Goal: Entertainment & Leisure: Consume media (video, audio)

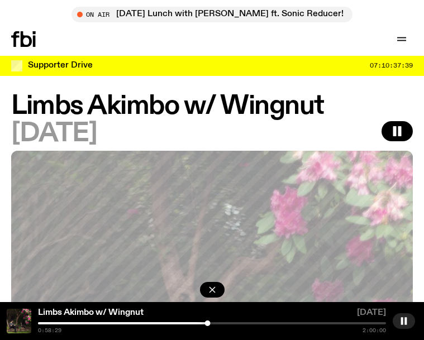
scroll to position [152, 0]
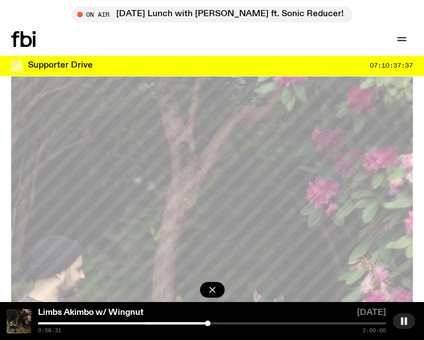
click at [217, 322] on div at bounding box center [212, 323] width 348 height 2
click at [226, 323] on div at bounding box center [212, 323] width 348 height 2
click at [221, 324] on div at bounding box center [52, 323] width 348 height 2
click at [217, 323] on div at bounding box center [47, 323] width 348 height 2
click at [265, 322] on div "Limbs Akimbo w/ Wingnut [DATE] 1:14:30 2:00:00" at bounding box center [212, 321] width 424 height 38
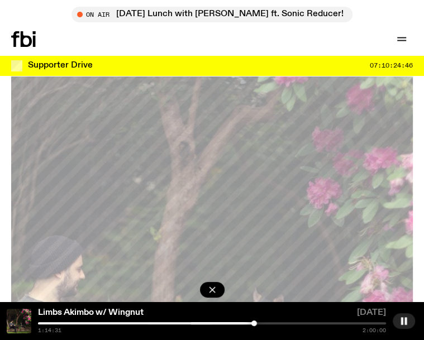
click at [265, 324] on div at bounding box center [212, 323] width 348 height 2
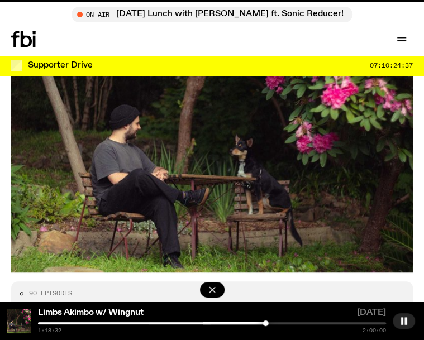
scroll to position [581, 0]
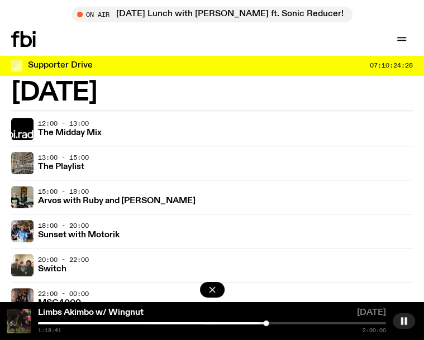
scroll to position [1788, 0]
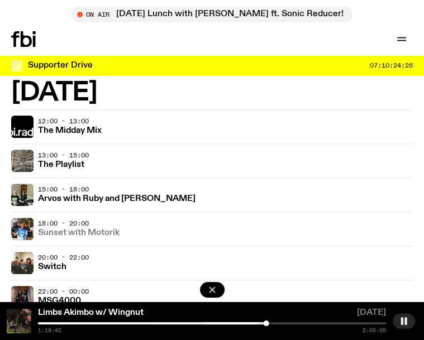
click at [101, 234] on h3 "Sunset with Motorik" at bounding box center [79, 233] width 82 height 8
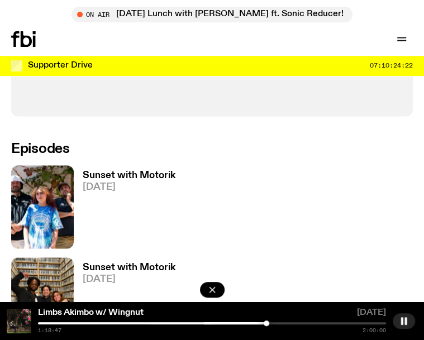
scroll to position [563, 0]
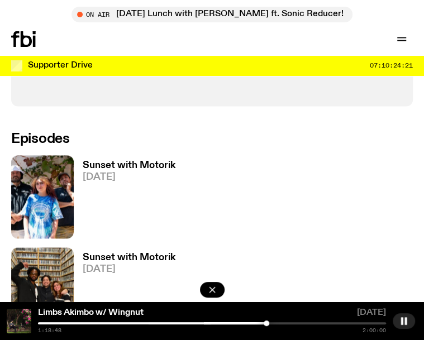
click at [98, 164] on h3 "Sunset with Motorik" at bounding box center [129, 165] width 93 height 9
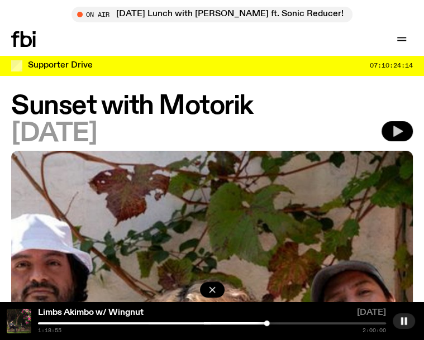
click at [397, 130] on icon "button" at bounding box center [397, 131] width 9 height 11
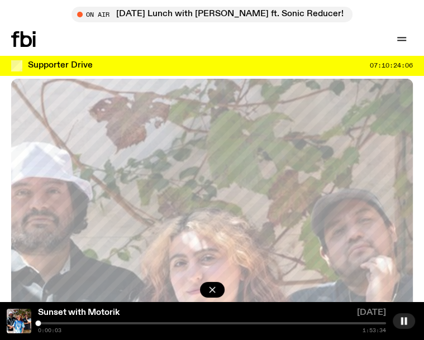
scroll to position [80, 0]
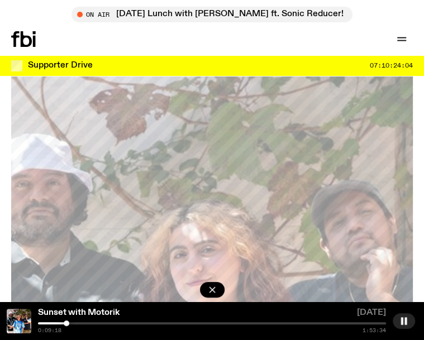
drag, startPoint x: 40, startPoint y: 324, endPoint x: 78, endPoint y: 324, distance: 38.6
click at [69, 324] on div at bounding box center [67, 324] width 6 height 6
drag, startPoint x: 78, startPoint y: 324, endPoint x: 110, endPoint y: 324, distance: 31.9
click at [110, 324] on div at bounding box center [110, 324] width 6 height 6
drag, startPoint x: 110, startPoint y: 324, endPoint x: 135, endPoint y: 322, distance: 25.2
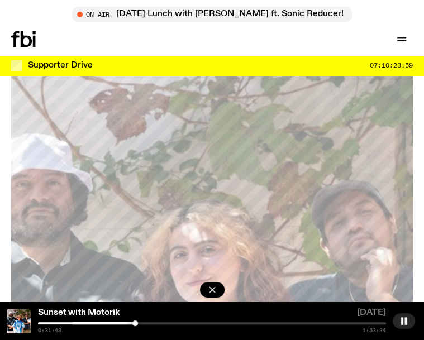
click at [135, 322] on div at bounding box center [135, 324] width 6 height 6
click at [150, 324] on div at bounding box center [212, 323] width 348 height 2
click at [168, 324] on div at bounding box center [212, 323] width 348 height 2
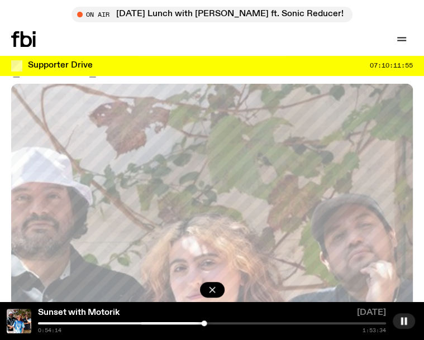
scroll to position [63, 0]
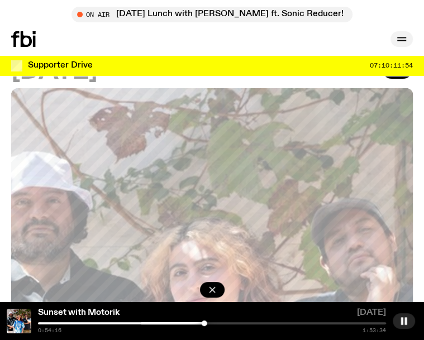
click at [397, 37] on icon "button" at bounding box center [401, 38] width 13 height 13
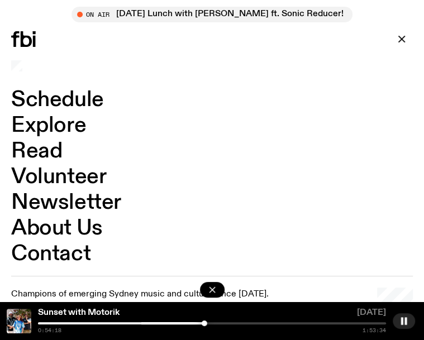
click at [76, 101] on link "Schedule" at bounding box center [57, 99] width 93 height 21
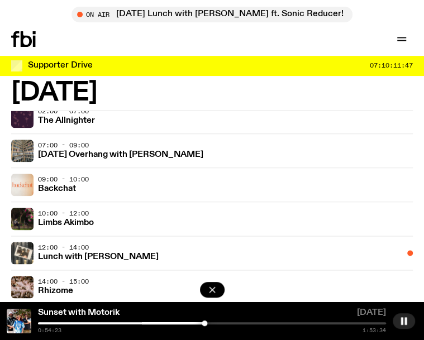
scroll to position [2110, 0]
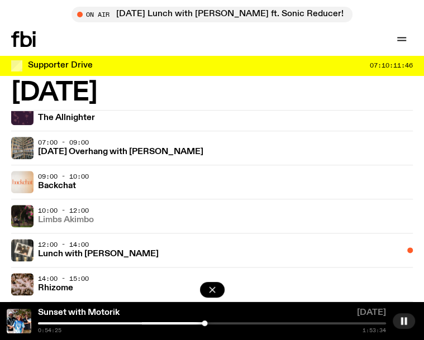
click at [89, 221] on h3 "Limbs Akimbo" at bounding box center [66, 220] width 56 height 8
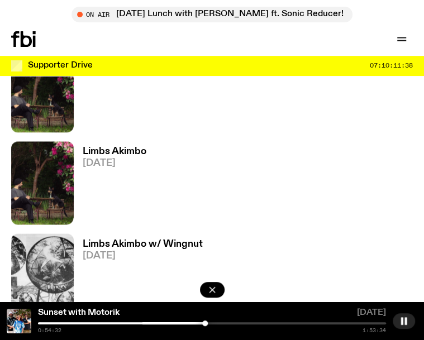
scroll to position [670, 0]
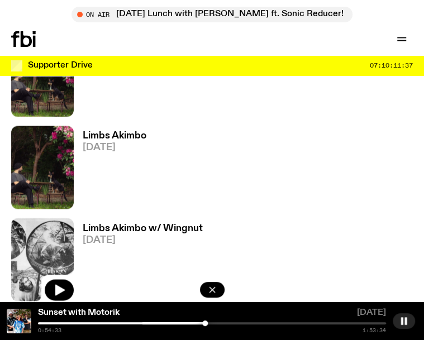
click at [45, 225] on img at bounding box center [42, 259] width 63 height 83
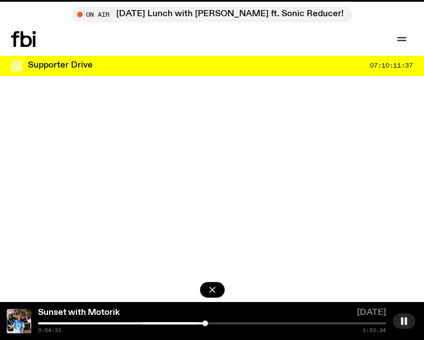
click at [45, 225] on img at bounding box center [42, 259] width 63 height 83
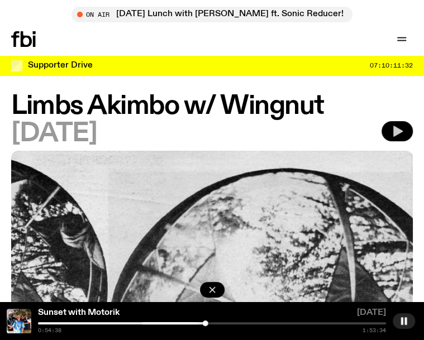
click at [398, 130] on icon "button" at bounding box center [397, 131] width 9 height 11
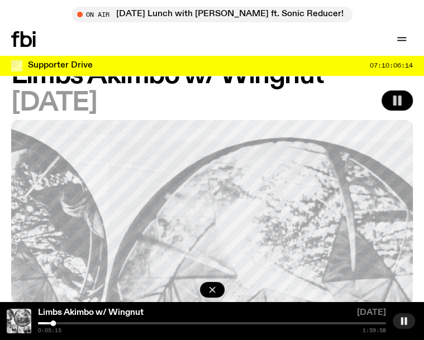
scroll to position [54, 0]
